Goal: Task Accomplishment & Management: Manage account settings

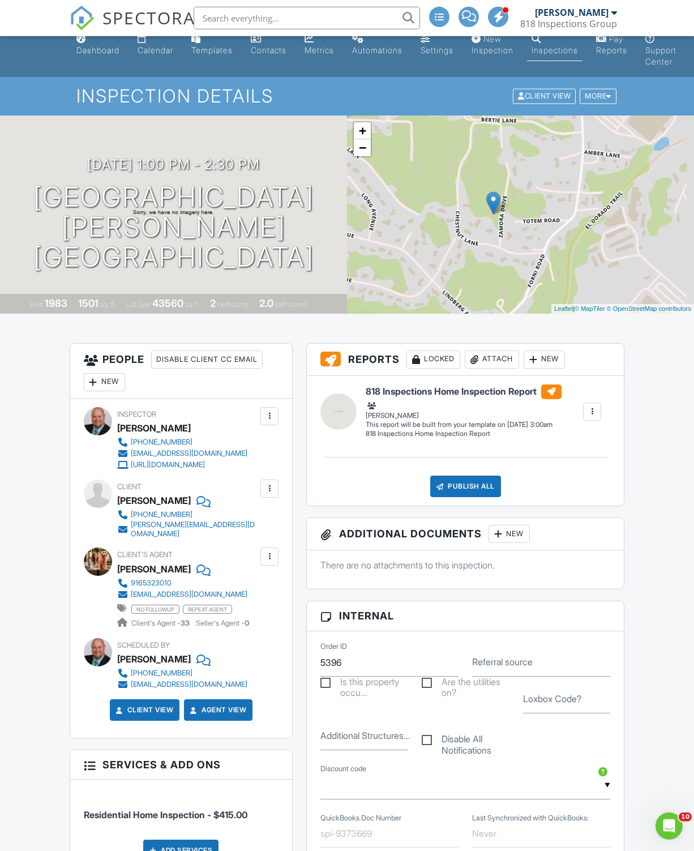
click at [604, 91] on div "More" at bounding box center [598, 96] width 37 height 15
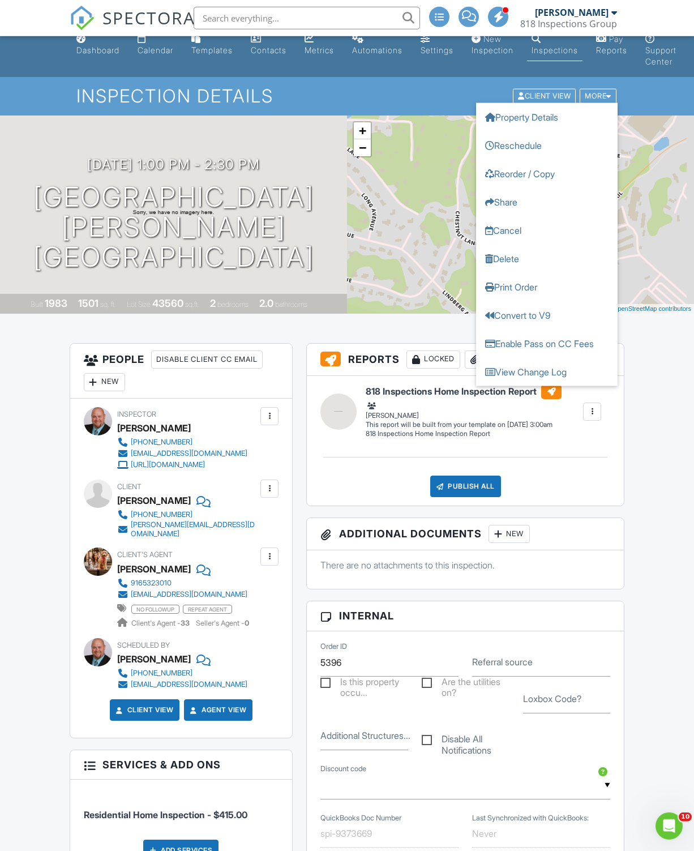
click at [541, 138] on link "Reschedule" at bounding box center [547, 145] width 142 height 28
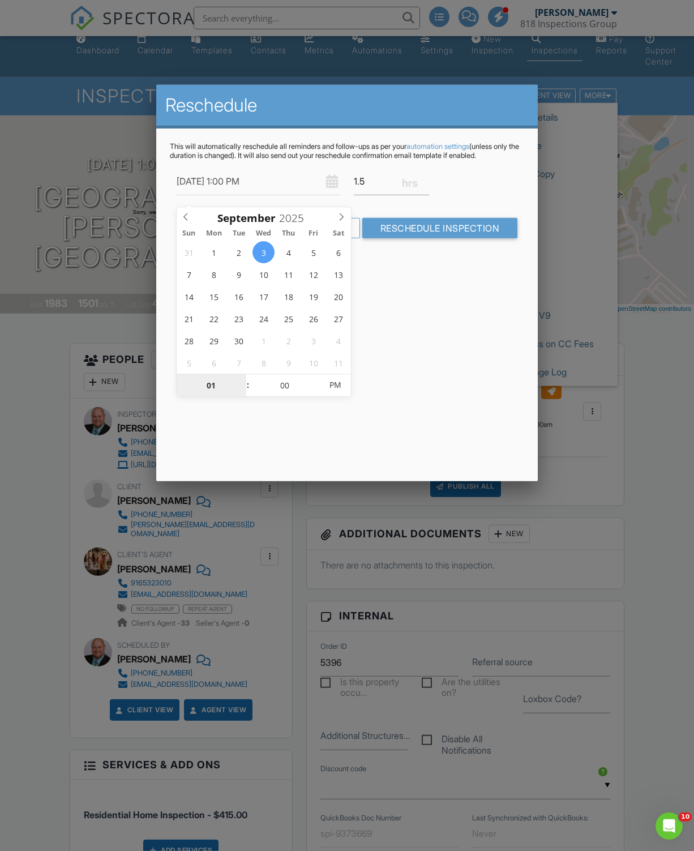
click at [208, 380] on input "01" at bounding box center [212, 385] width 70 height 23
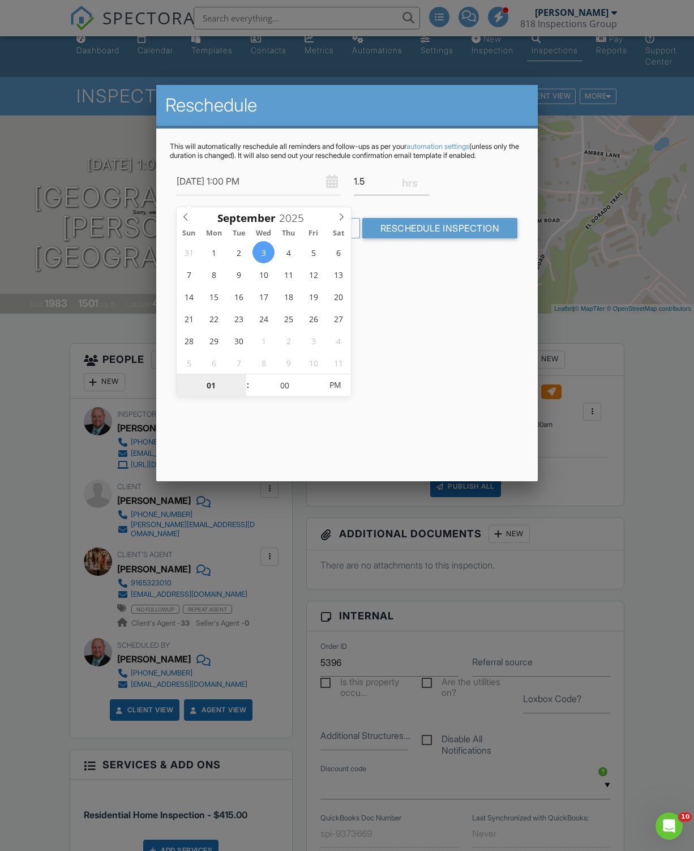
type input "03"
type input "[DATE] 3:00 PM"
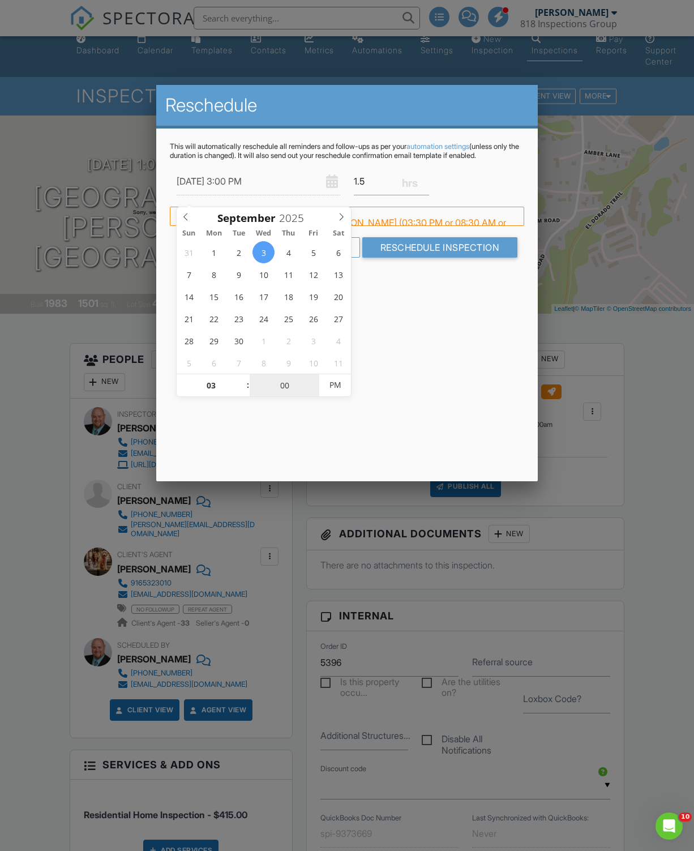
click at [284, 383] on input "00" at bounding box center [285, 385] width 70 height 23
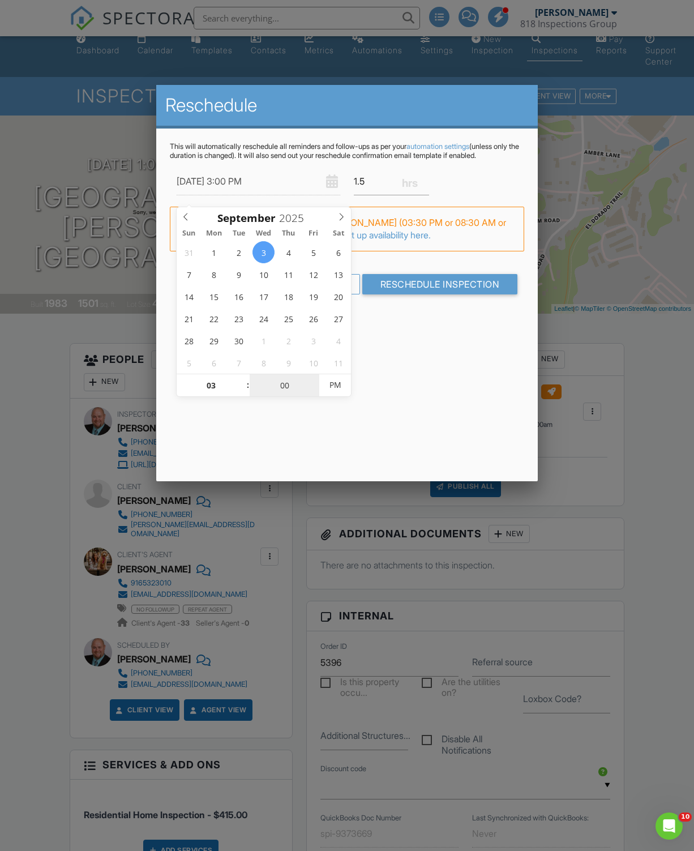
type input "03"
type input "[DATE] 3:30 PM"
type input "30"
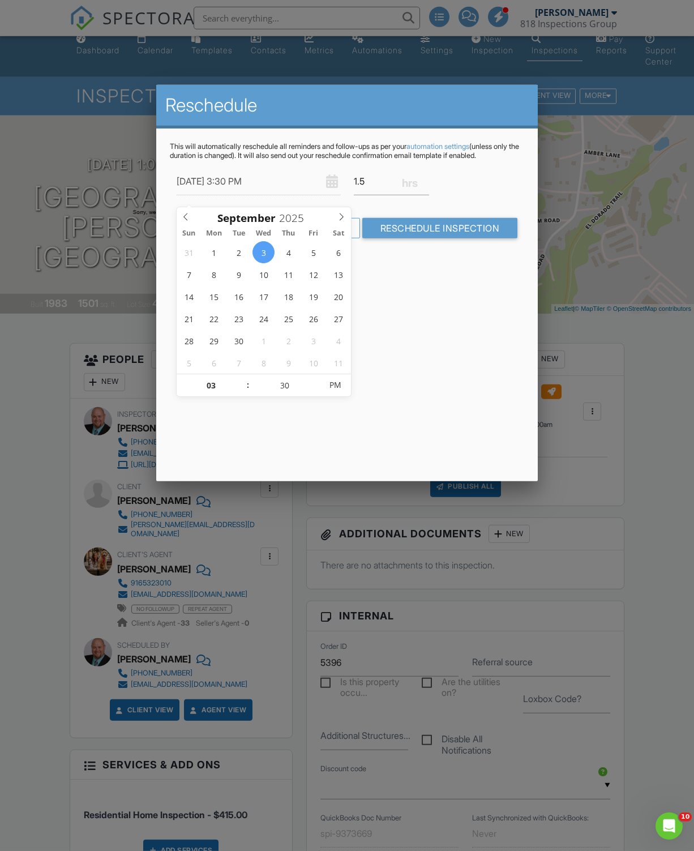
click at [452, 384] on div "Reschedule This will automatically reschedule all reminders and follow-ups as p…" at bounding box center [347, 283] width 382 height 396
click at [464, 234] on input "Reschedule Inspection" at bounding box center [440, 228] width 156 height 20
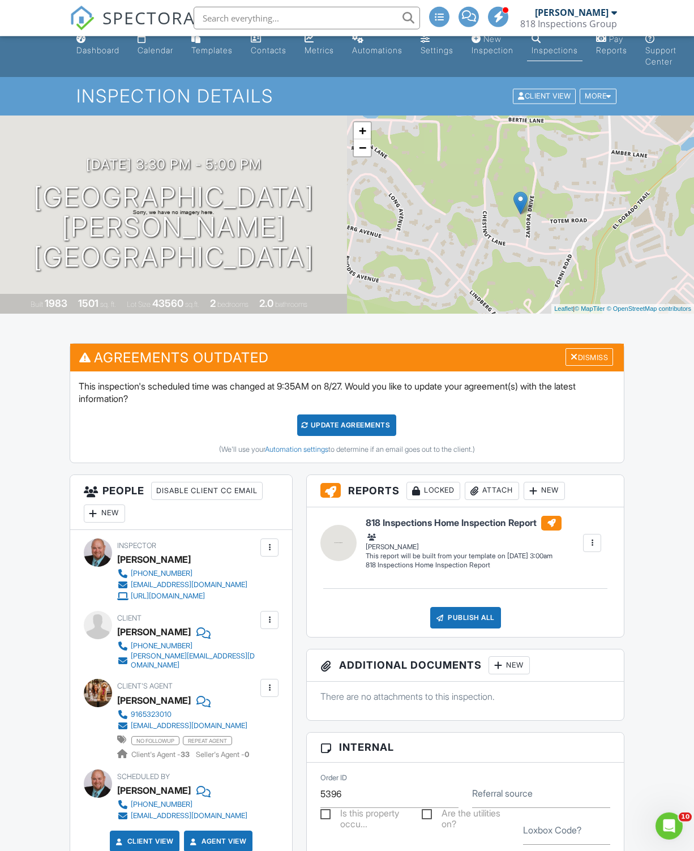
click at [369, 415] on div "Update Agreements" at bounding box center [346, 425] width 99 height 22
